Goal: Register for event/course: Register for event/course

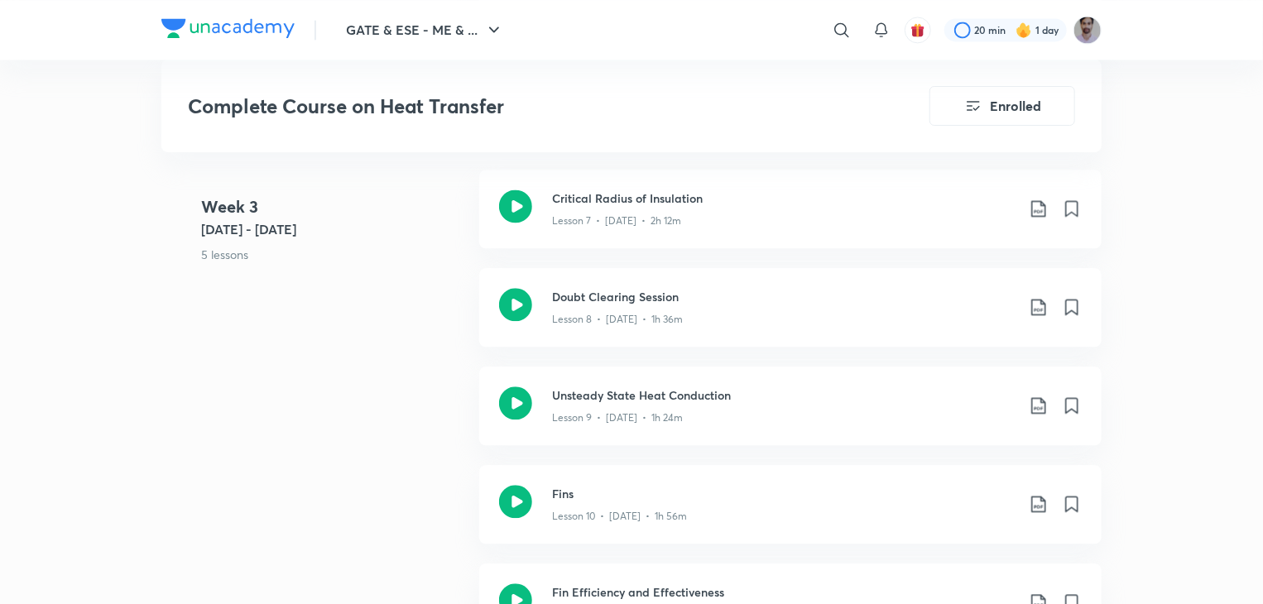
scroll to position [1736, 0]
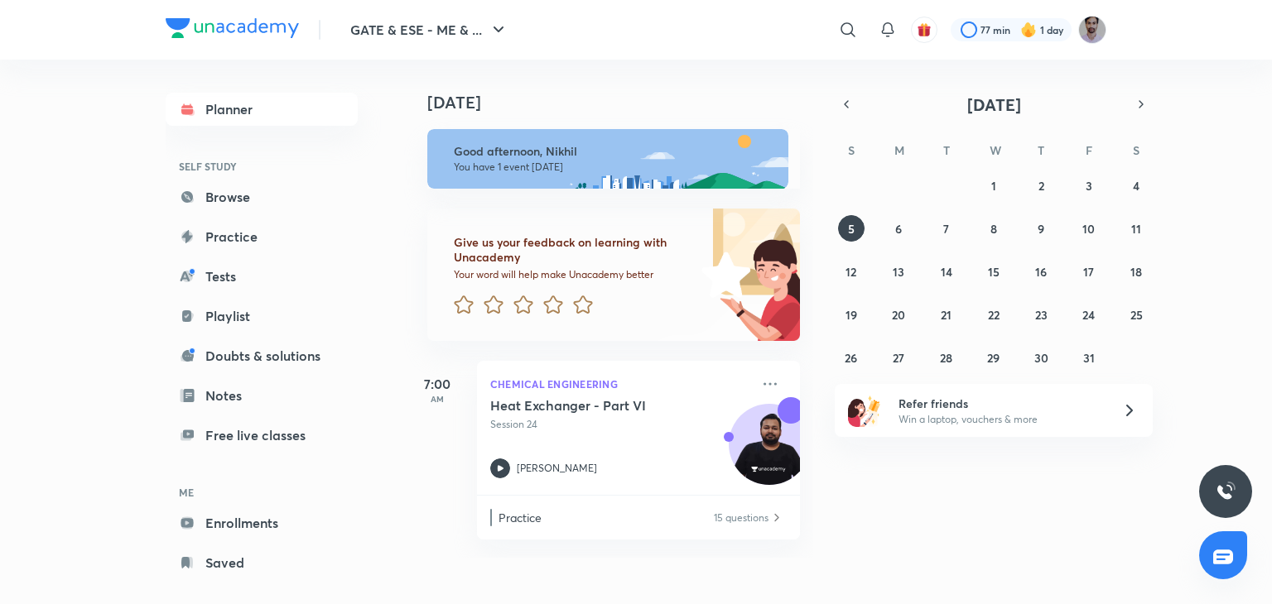
scroll to position [183, 0]
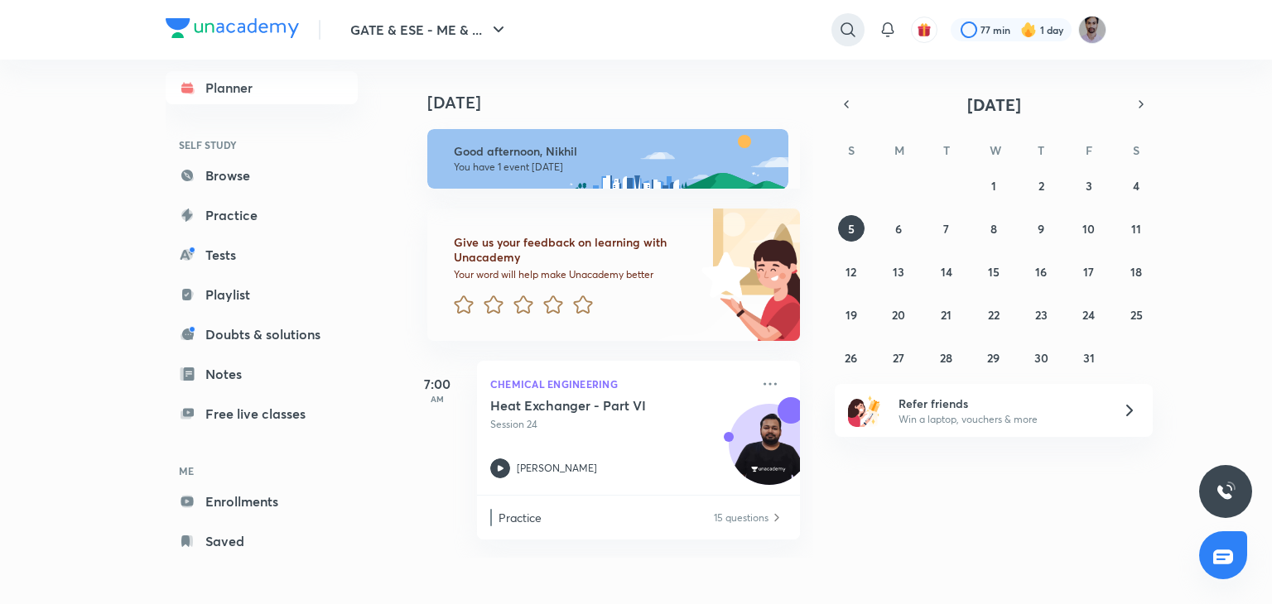
click at [845, 31] on icon at bounding box center [848, 30] width 20 height 20
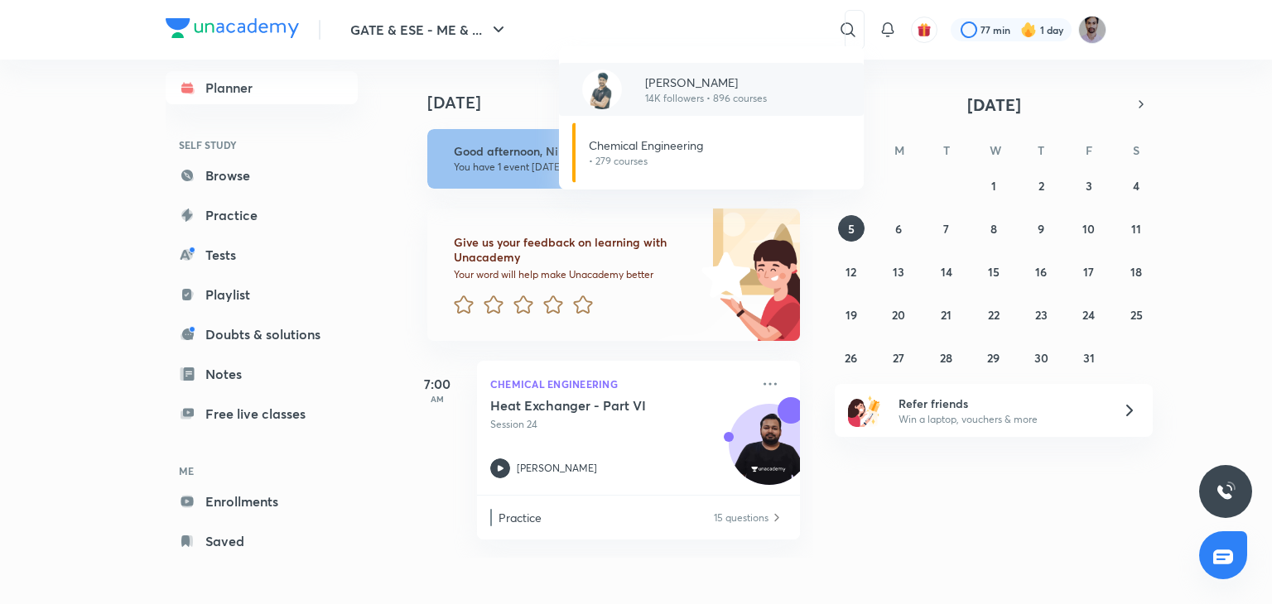
click at [709, 92] on p "14K followers • 896 courses" at bounding box center [706, 98] width 122 height 15
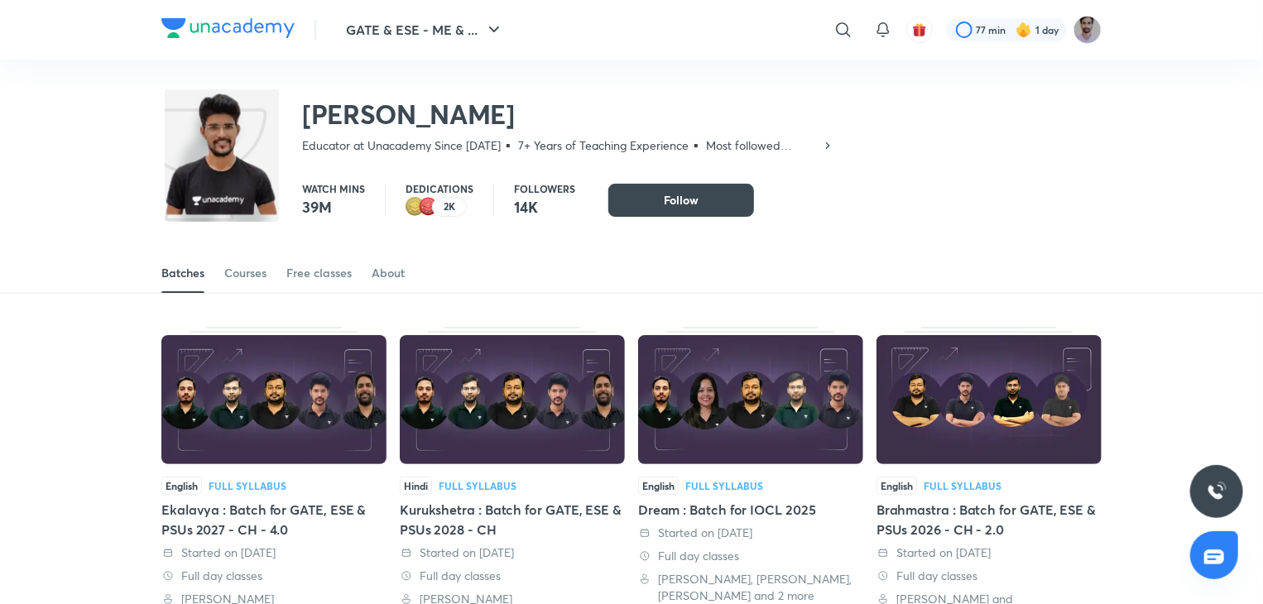
scroll to position [183, 0]
click at [244, 282] on link "Courses" at bounding box center [245, 273] width 42 height 40
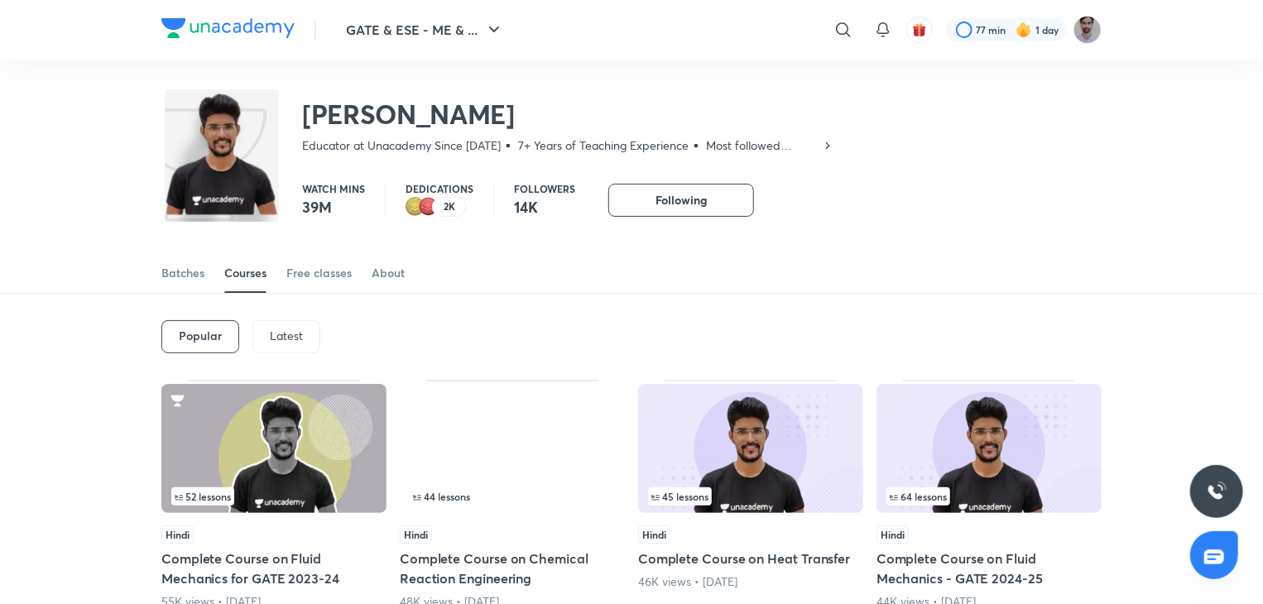
click at [279, 333] on p "Latest" at bounding box center [286, 336] width 33 height 13
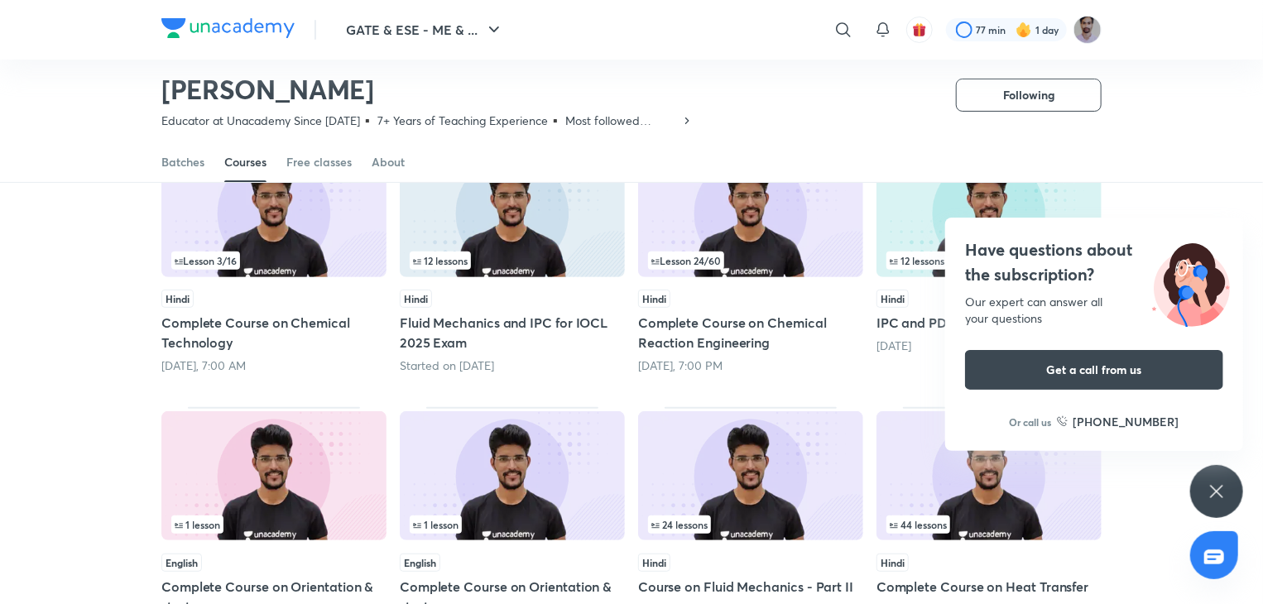
scroll to position [188, 0]
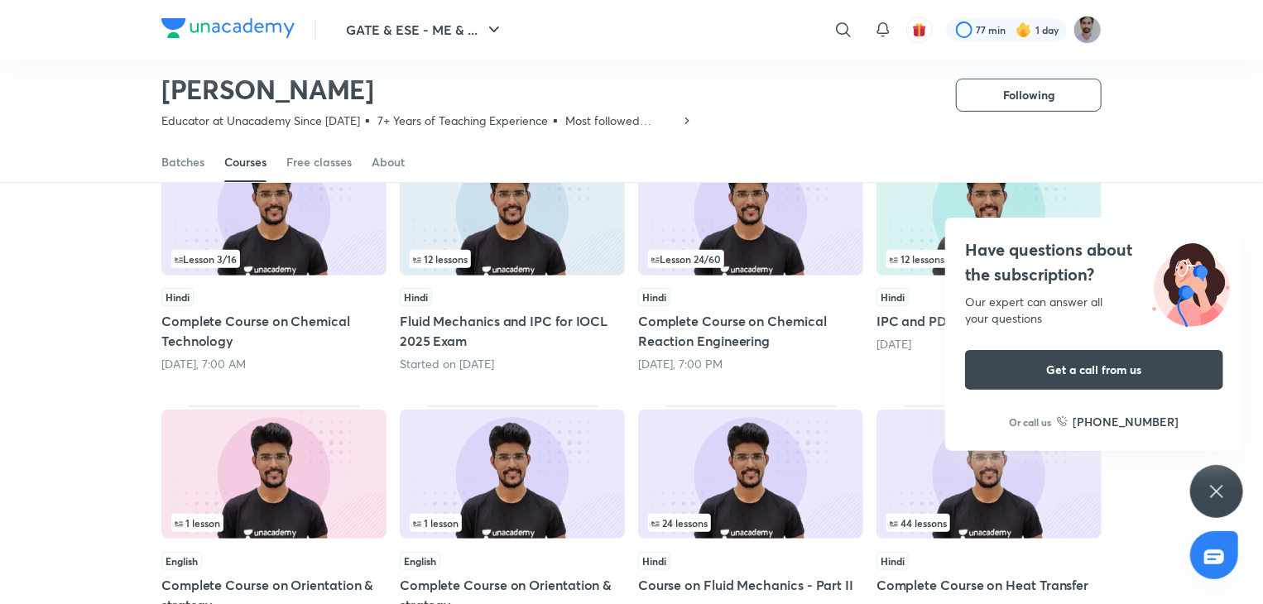
click at [1216, 487] on icon at bounding box center [1217, 492] width 20 height 20
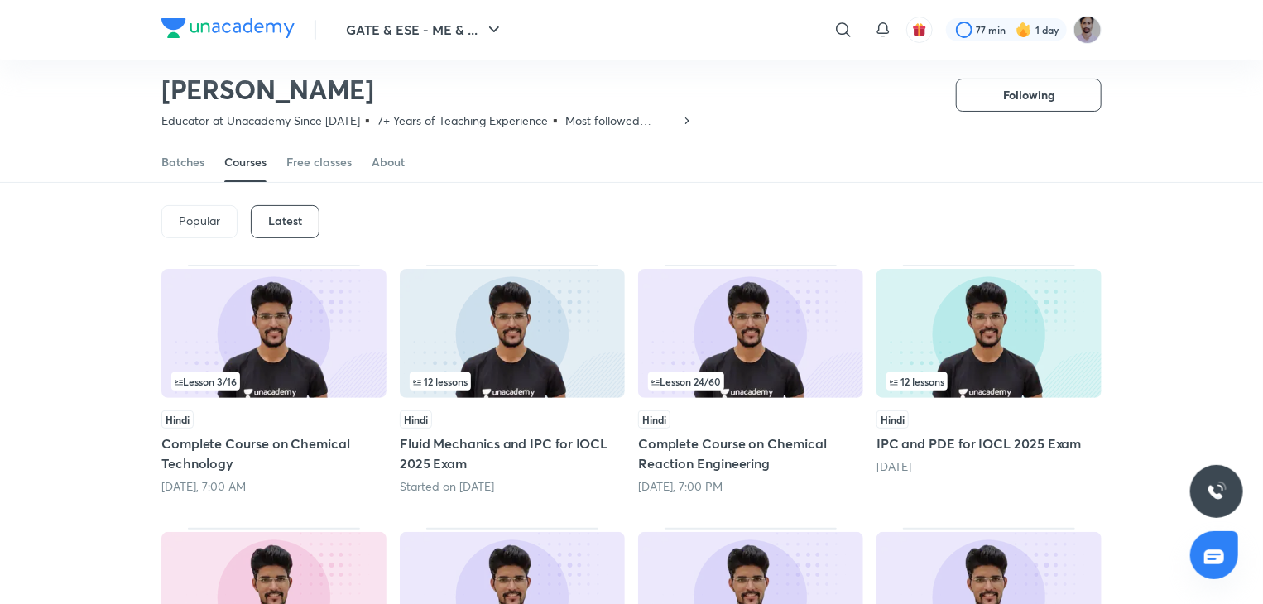
scroll to position [0, 0]
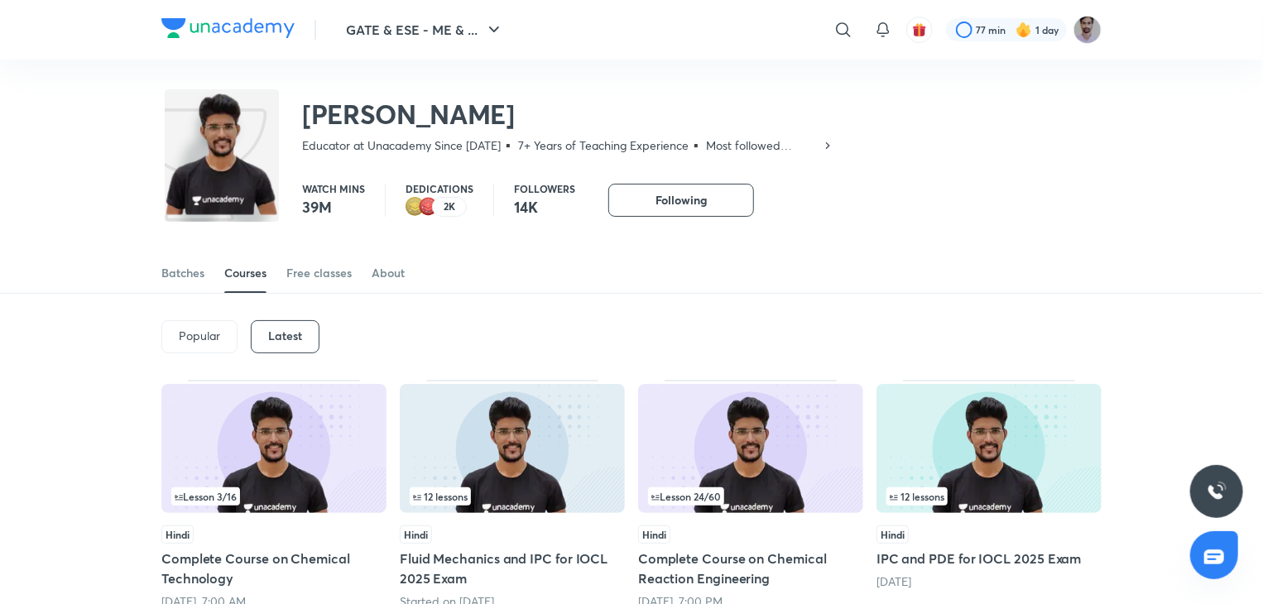
click at [247, 444] on img at bounding box center [273, 448] width 225 height 129
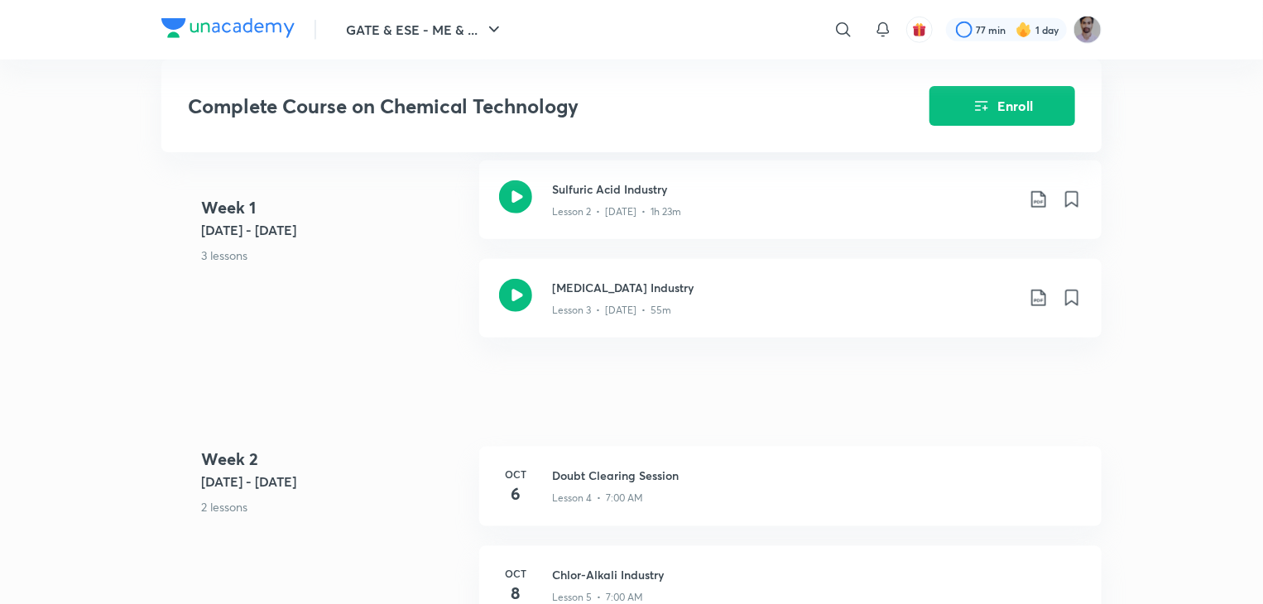
scroll to position [762, 0]
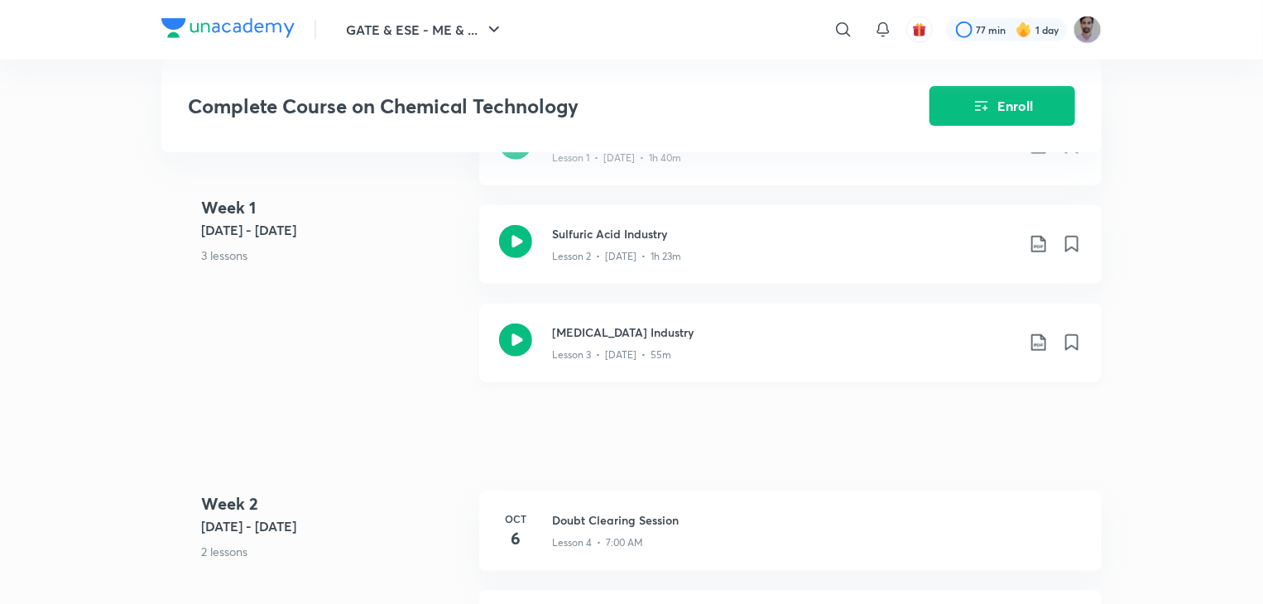
click at [1037, 353] on icon at bounding box center [1039, 343] width 20 height 20
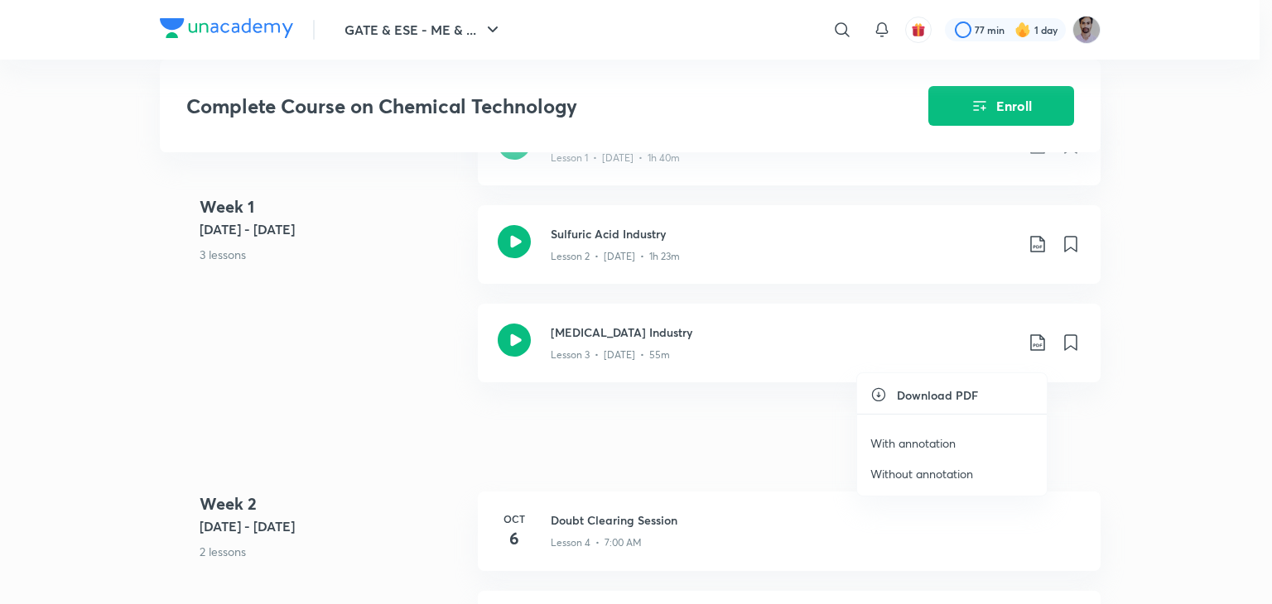
click at [926, 471] on p "Without annotation" at bounding box center [921, 473] width 103 height 17
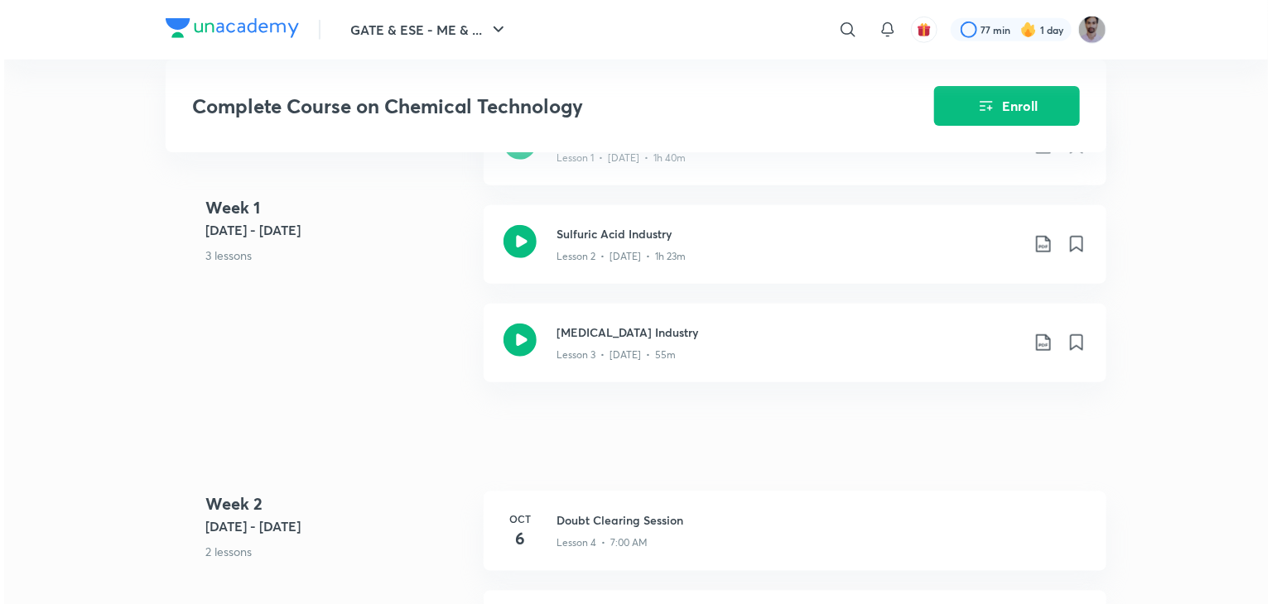
scroll to position [0, 0]
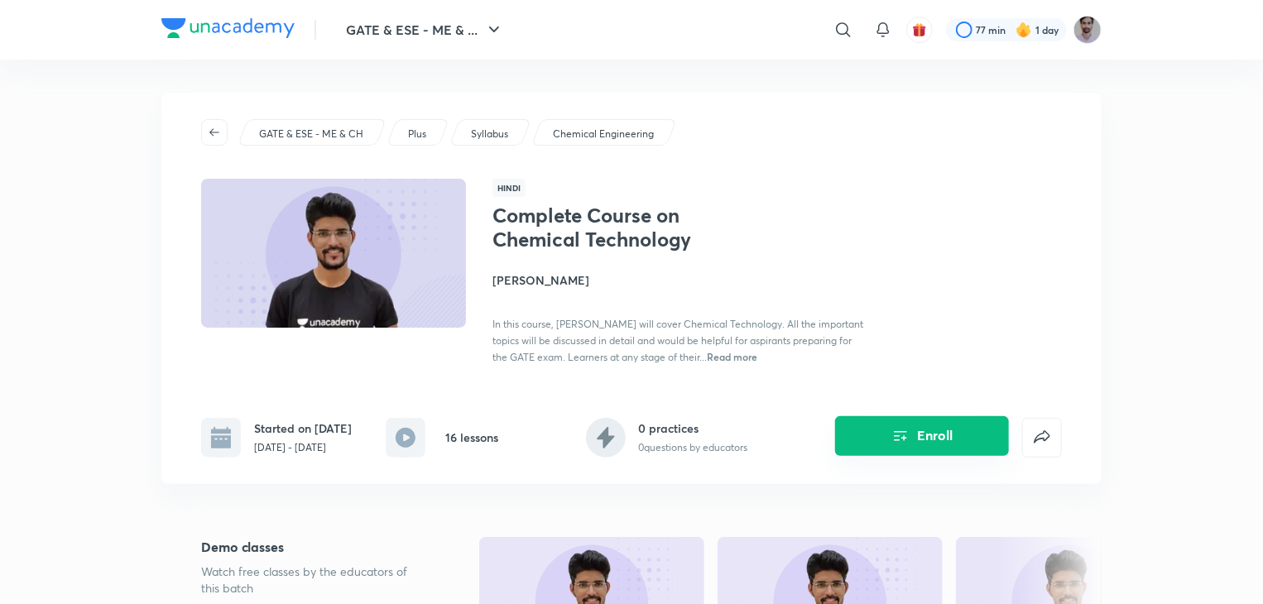
click at [941, 456] on button "Enroll" at bounding box center [922, 436] width 174 height 40
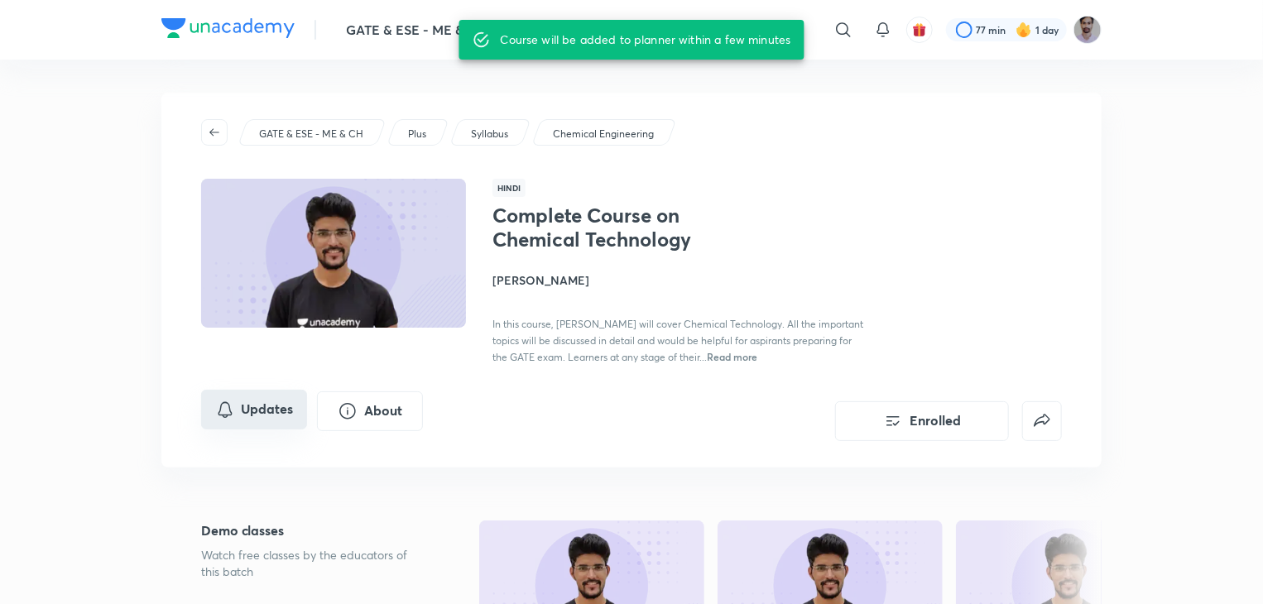
click at [265, 408] on button "Updates" at bounding box center [254, 410] width 106 height 40
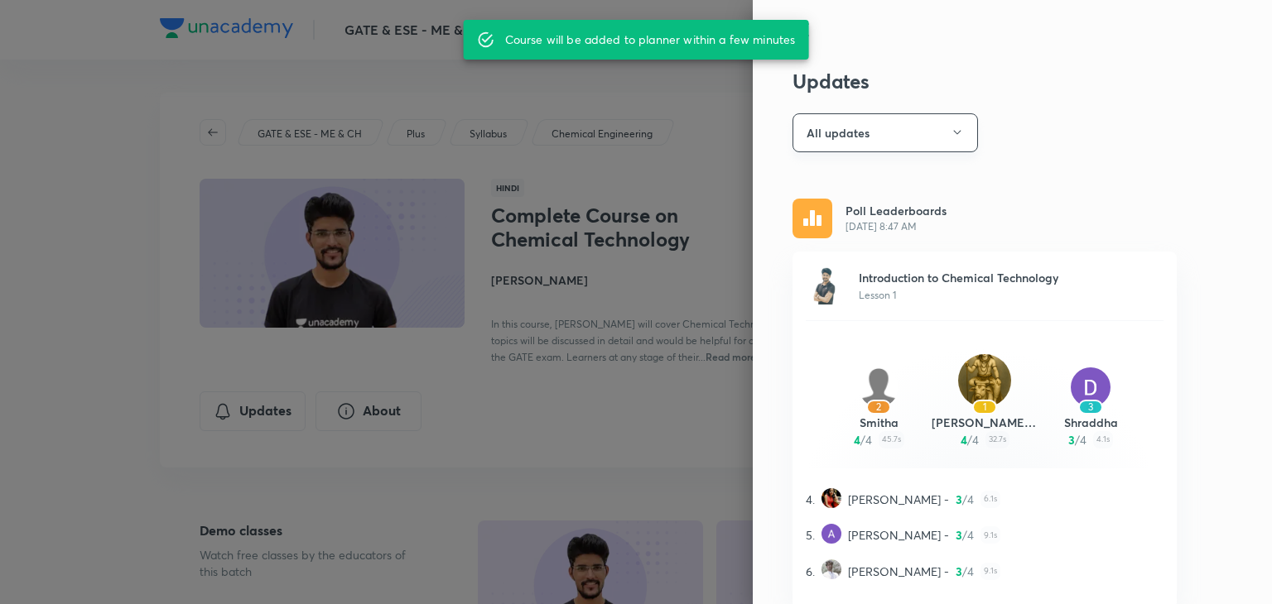
click at [931, 133] on button "All updates" at bounding box center [884, 132] width 185 height 39
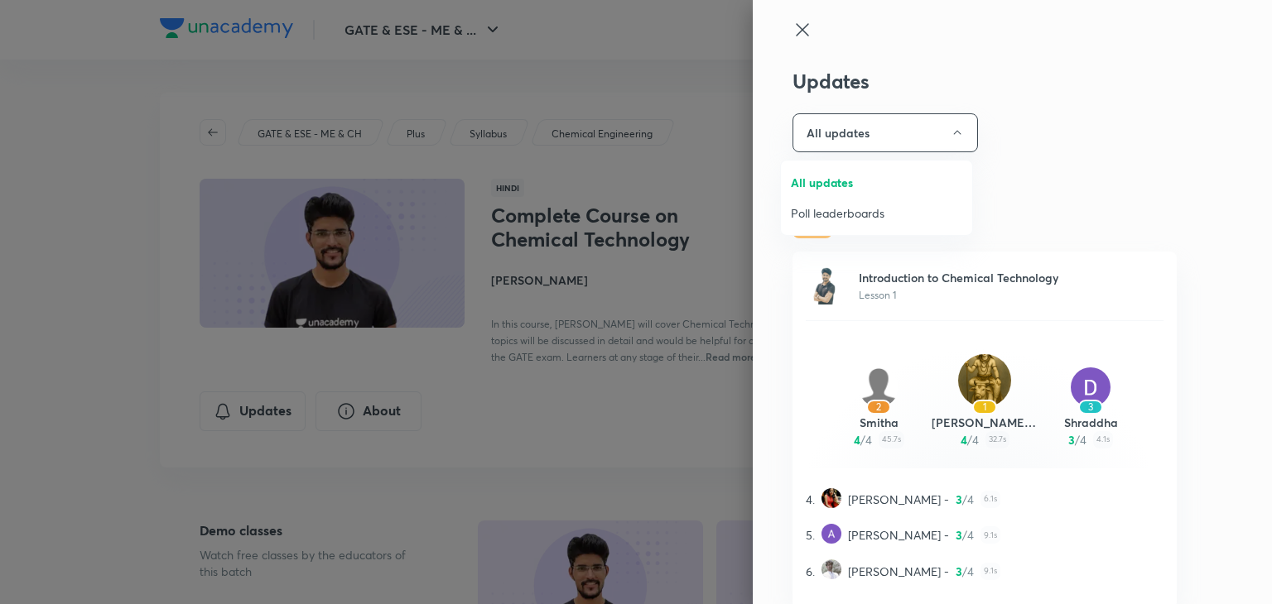
click at [1099, 85] on div at bounding box center [636, 302] width 1272 height 604
click at [951, 131] on icon "button" at bounding box center [957, 132] width 13 height 13
click at [849, 224] on li "Poll leaderboards" at bounding box center [876, 213] width 191 height 31
click at [951, 132] on icon "button" at bounding box center [957, 132] width 13 height 13
click at [878, 185] on span "All updates" at bounding box center [876, 182] width 171 height 17
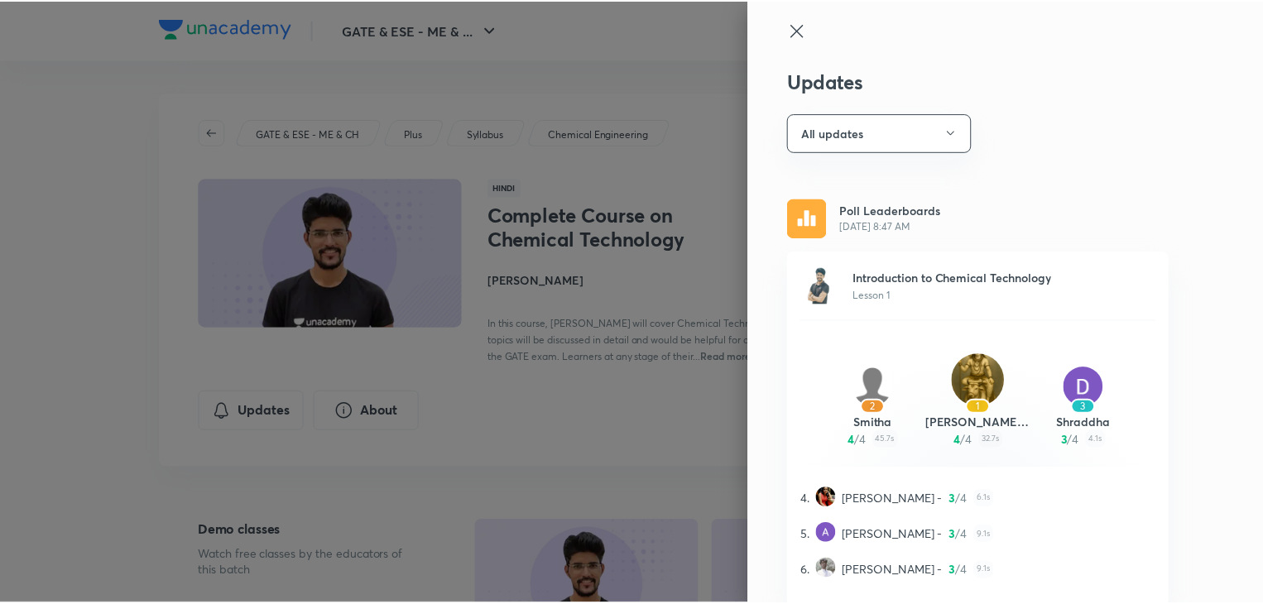
scroll to position [66, 0]
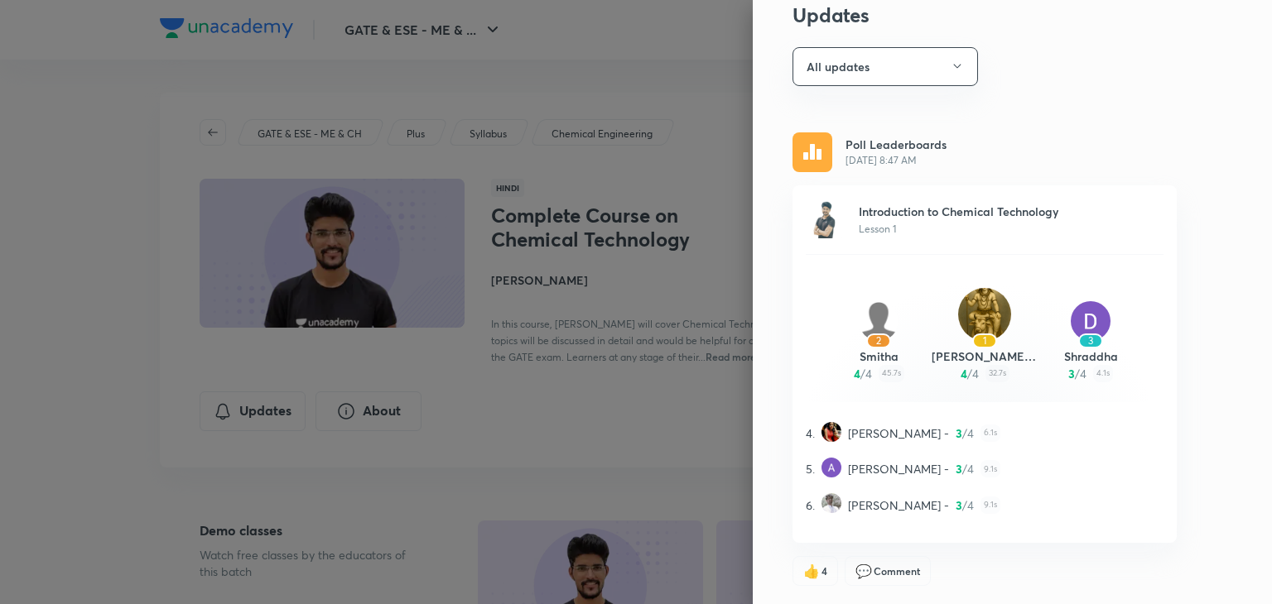
click at [611, 331] on div at bounding box center [636, 302] width 1272 height 604
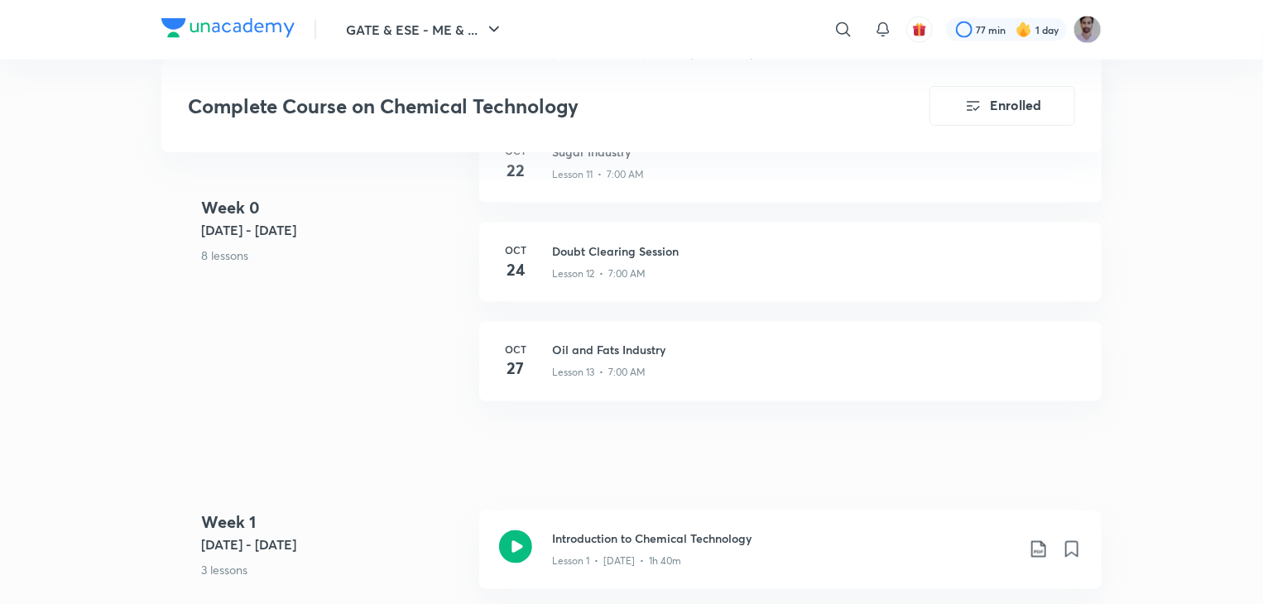
scroll to position [1227, 0]
click at [659, 365] on div "Lesson 13 • 7:00 AM" at bounding box center [817, 369] width 530 height 22
drag, startPoint x: 659, startPoint y: 365, endPoint x: 661, endPoint y: 261, distance: 104.3
click at [661, 261] on div "Week 0 [DATE] - [DATE] 8 lessons [DATE] [MEDICAL_DATA] Industry Lesson 6 • 7:00…" at bounding box center [631, 22] width 941 height 795
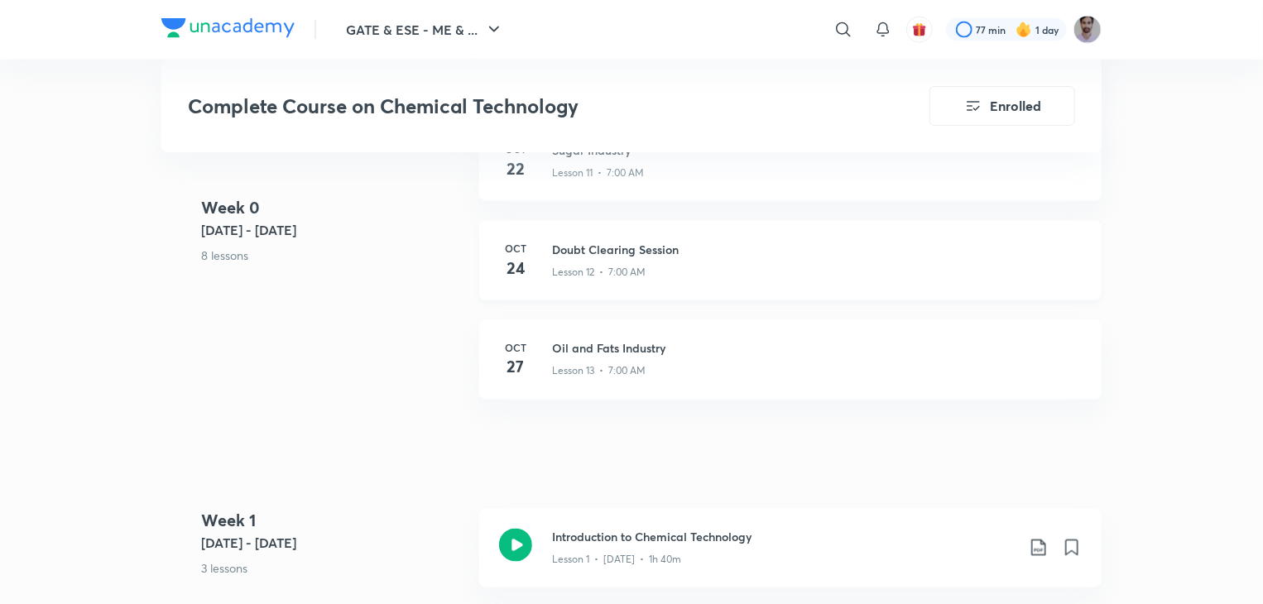
click at [661, 261] on div "Lesson 12 • 7:00 AM" at bounding box center [817, 269] width 530 height 22
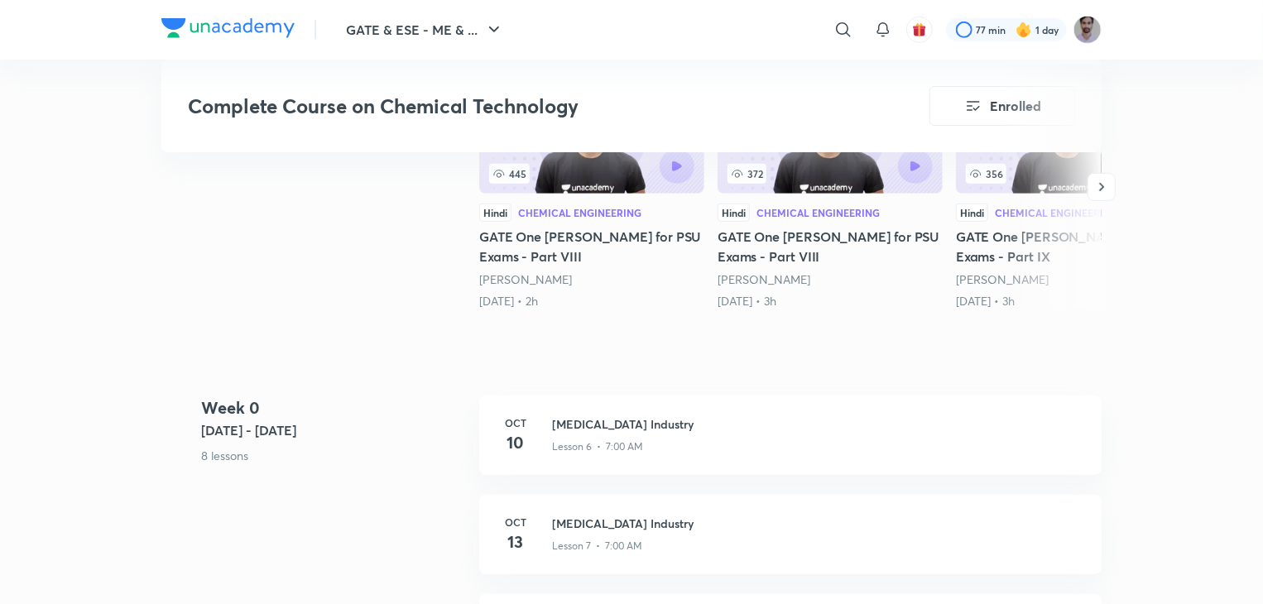
scroll to position [455, 0]
click at [597, 452] on p "Lesson 6 • 7:00 AM" at bounding box center [597, 447] width 91 height 15
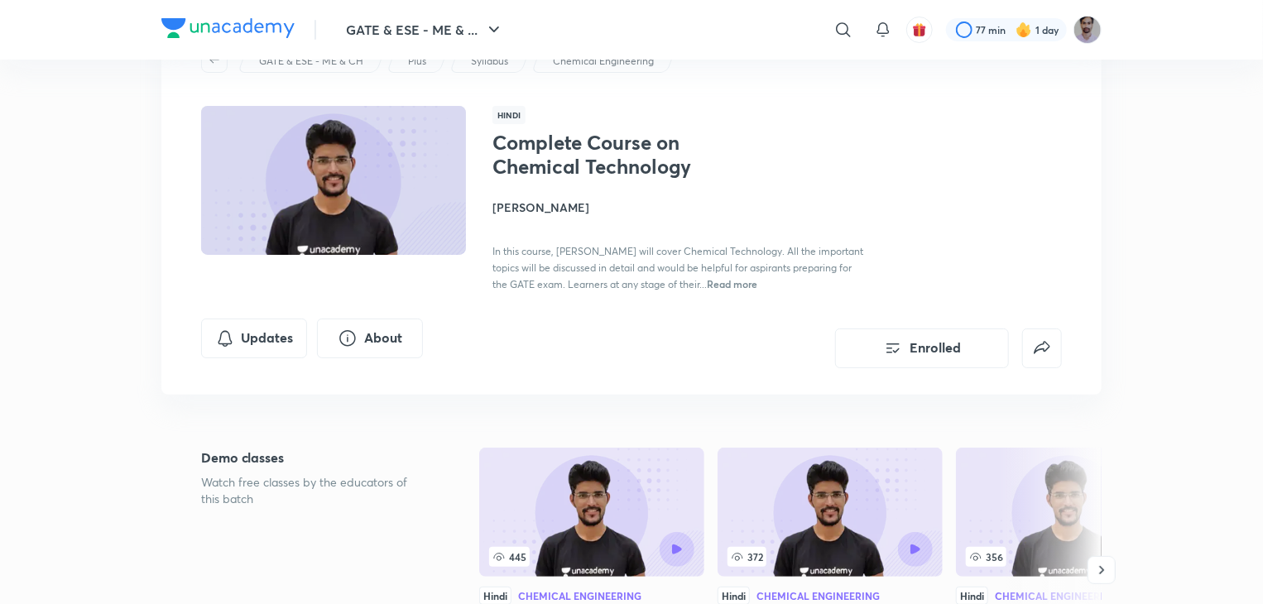
scroll to position [0, 0]
